Goal: Information Seeking & Learning: Understand process/instructions

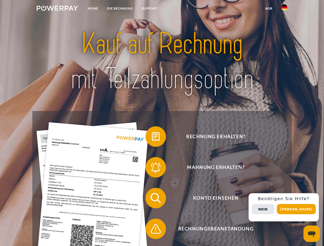
click at [57, 9] on img at bounding box center [57, 8] width 41 height 5
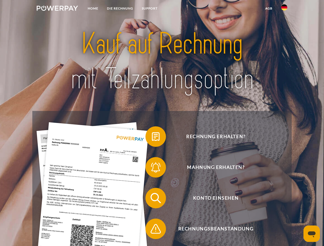
click at [284, 9] on img at bounding box center [284, 7] width 6 height 6
click at [268, 8] on link "agb" at bounding box center [269, 8] width 16 height 9
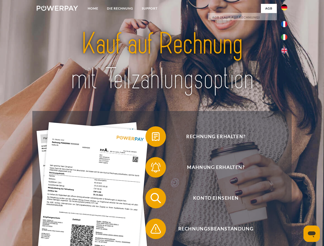
click at [152, 138] on span at bounding box center [148, 137] width 26 height 26
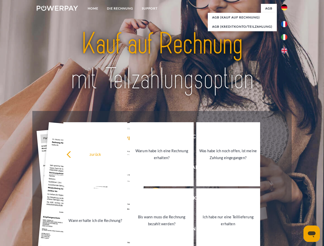
click at [152, 168] on link "Warum habe ich eine Rechnung erhalten?" at bounding box center [162, 154] width 64 height 64
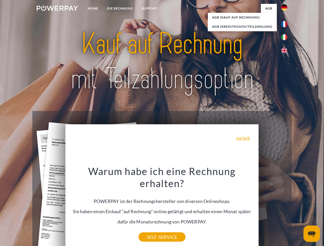
click at [152, 199] on div "Warum habe ich eine Rechnung erhalten? POWERPAY ist der Rechnungshersteller von…" at bounding box center [161, 201] width 187 height 72
click at [152, 230] on div "Warum habe ich eine Rechnung erhalten? POWERPAY ist der Rechnungshersteller von…" at bounding box center [161, 201] width 187 height 72
click at [285, 207] on div "Rechnung erhalten? Mahnung erhalten? Konto einsehen" at bounding box center [161, 213] width 259 height 205
click at [273, 208] on span "Konto einsehen" at bounding box center [216, 198] width 126 height 21
click at [298, 209] on header "Home DIE RECHNUNG SUPPORT" at bounding box center [162, 177] width 324 height 354
